Goal: Book appointment/travel/reservation

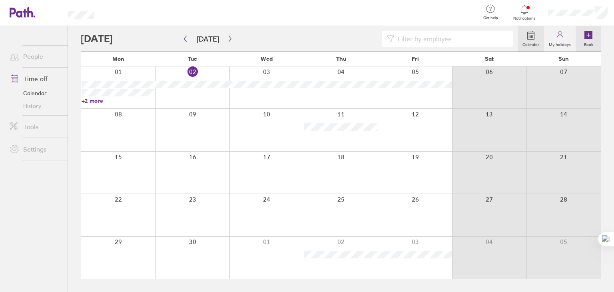
click at [587, 33] on icon at bounding box center [588, 35] width 8 height 8
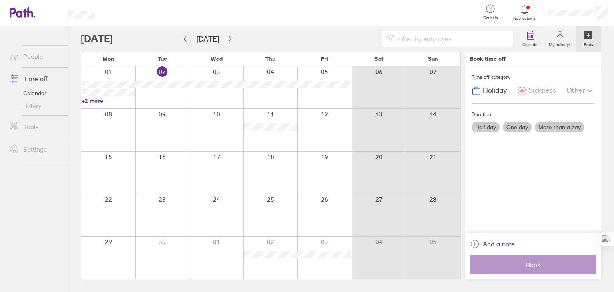
click at [488, 125] on label "Half day" at bounding box center [486, 127] width 28 height 10
click at [0, 0] on input "Half day" at bounding box center [0, 0] width 0 height 0
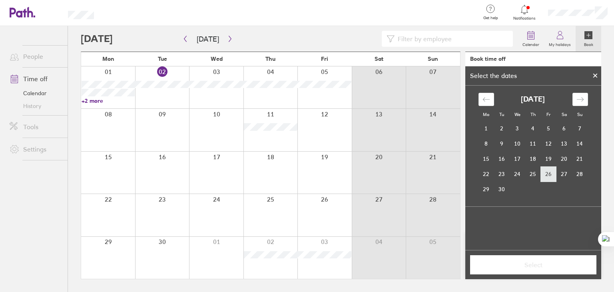
click at [548, 178] on td "26" at bounding box center [549, 173] width 16 height 15
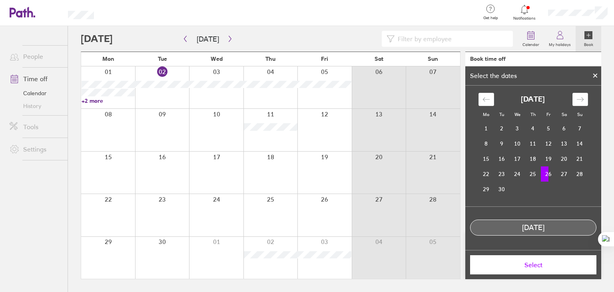
click at [521, 271] on button "Select" at bounding box center [533, 264] width 126 height 19
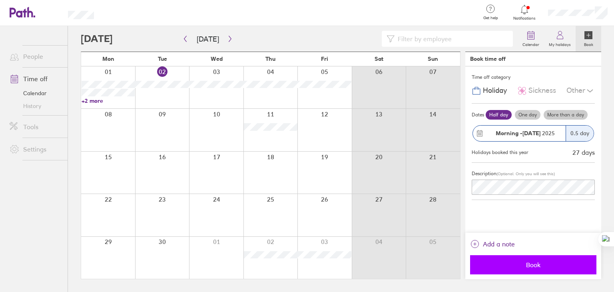
click at [517, 265] on span "Book" at bounding box center [533, 264] width 115 height 7
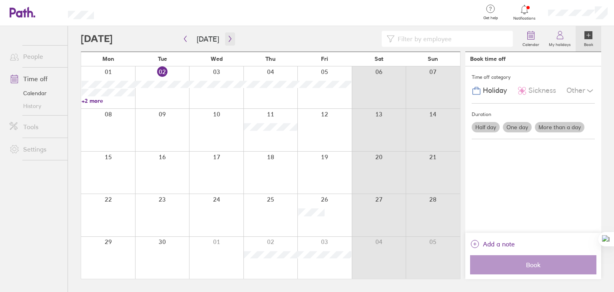
click at [227, 37] on icon "button" at bounding box center [230, 39] width 6 height 6
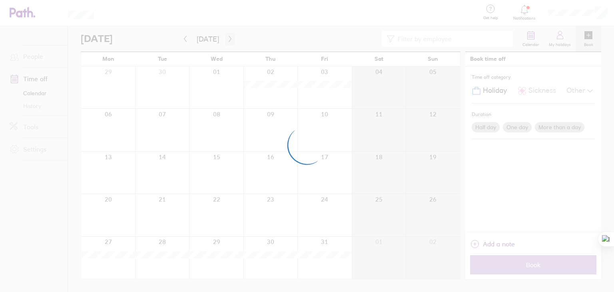
click at [225, 37] on div at bounding box center [307, 146] width 614 height 292
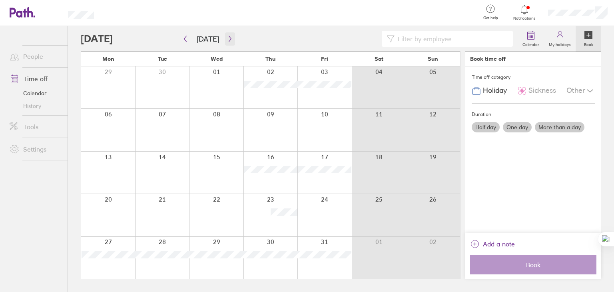
click at [227, 37] on icon "button" at bounding box center [230, 39] width 6 height 6
click at [483, 127] on label "Half day" at bounding box center [486, 127] width 28 height 10
click at [0, 0] on input "Half day" at bounding box center [0, 0] width 0 height 0
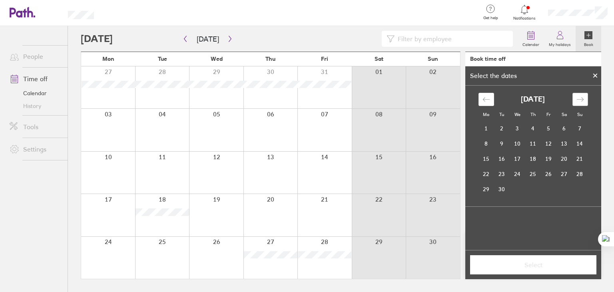
click at [577, 100] on icon "Move forward to switch to the next month." at bounding box center [580, 100] width 8 height 8
click at [516, 192] on td "26" at bounding box center [517, 188] width 16 height 15
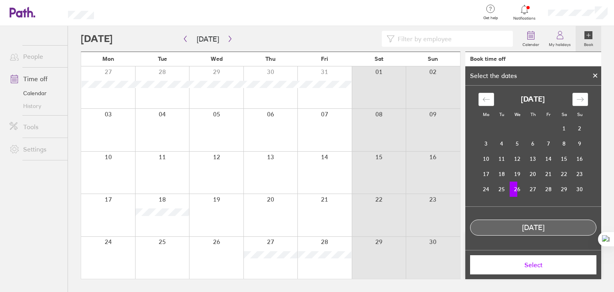
click at [503, 260] on button "Select" at bounding box center [533, 264] width 126 height 19
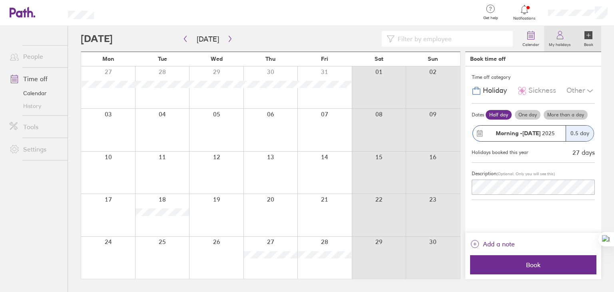
click at [563, 34] on icon at bounding box center [560, 35] width 10 height 10
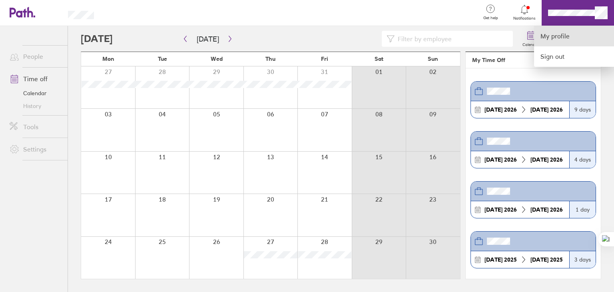
click at [586, 38] on link "My profile" at bounding box center [574, 36] width 80 height 20
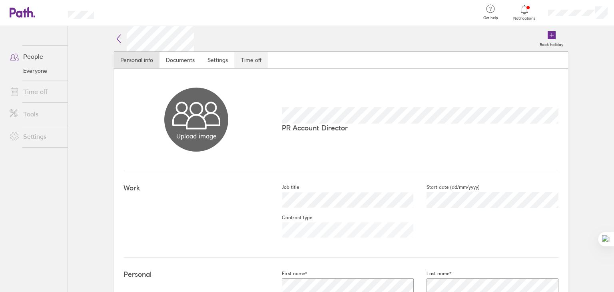
click at [253, 62] on link "Time off" at bounding box center [251, 60] width 34 height 16
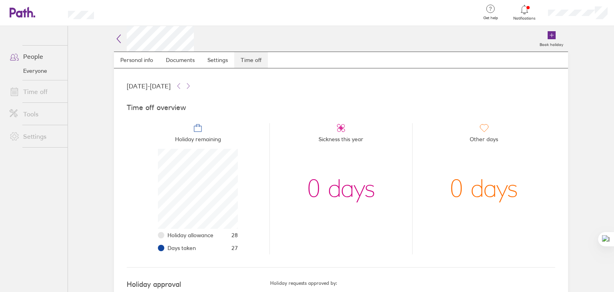
scroll to position [80, 80]
